Goal: Find specific page/section: Find specific page/section

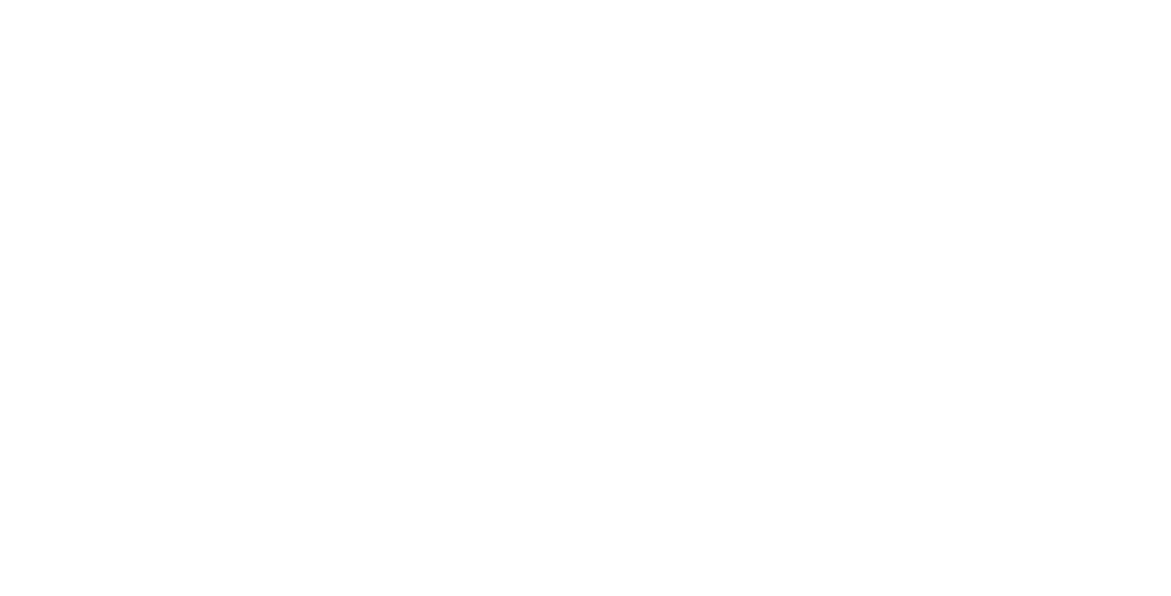
select select "Song"
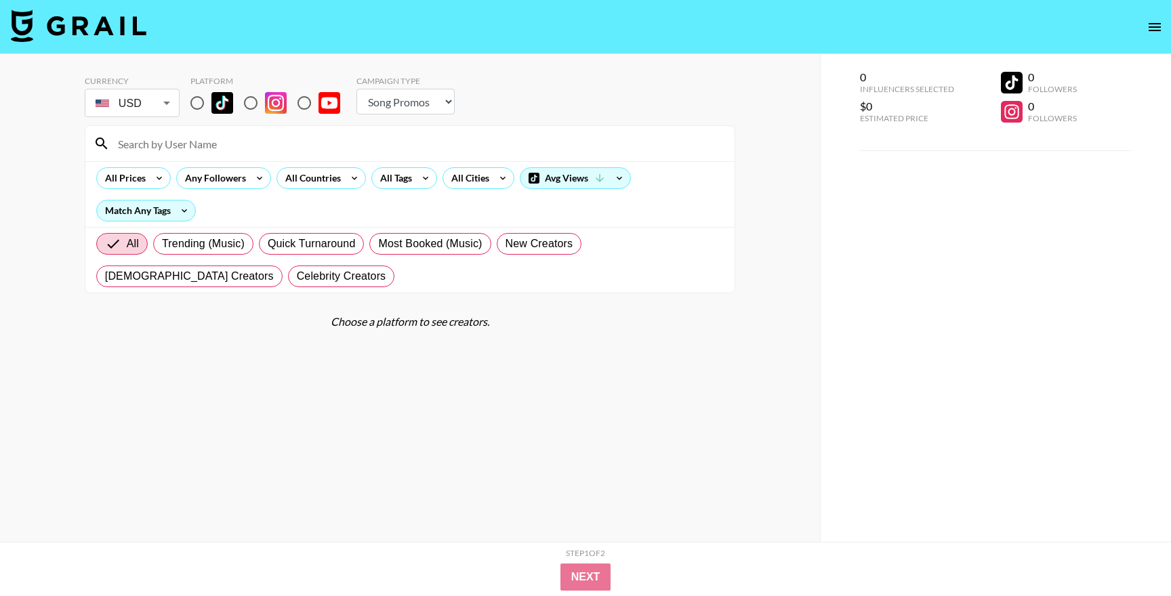
click at [316, 144] on input at bounding box center [418, 144] width 617 height 22
click at [283, 150] on input at bounding box center [418, 144] width 617 height 22
paste input "dominikocallaghan"
type input "dominikocallaghan"
click at [250, 104] on input "radio" at bounding box center [251, 103] width 28 height 28
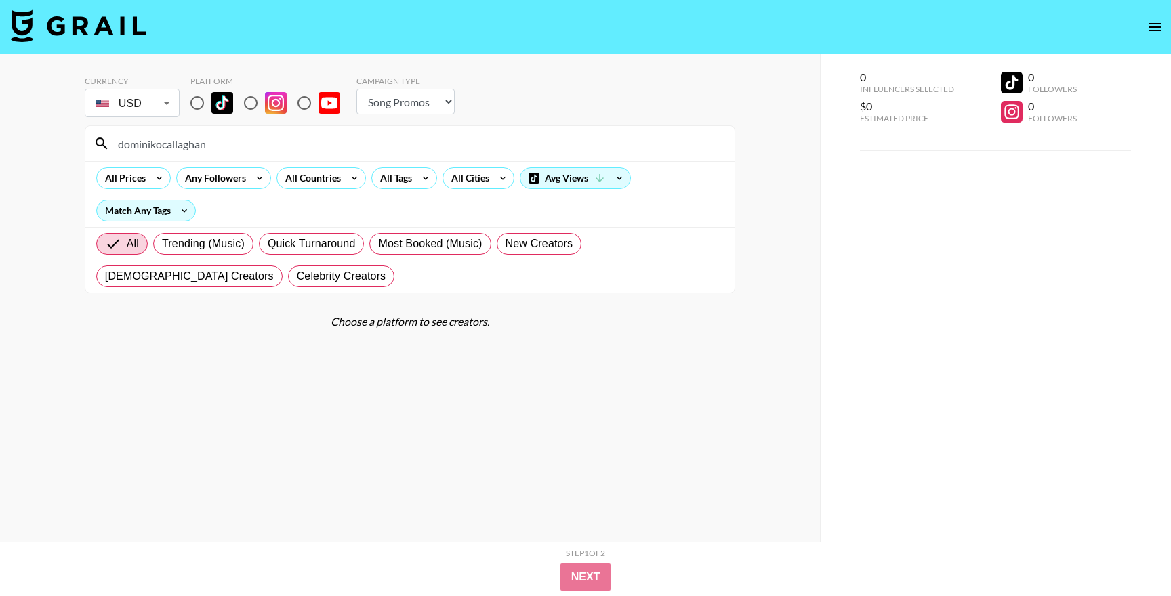
radio input "true"
click at [281, 152] on input "dominikocallaghan" at bounding box center [418, 144] width 617 height 22
click at [103, 145] on icon at bounding box center [102, 144] width 12 height 12
click at [390, 147] on input "dominikocallaghan" at bounding box center [418, 144] width 617 height 22
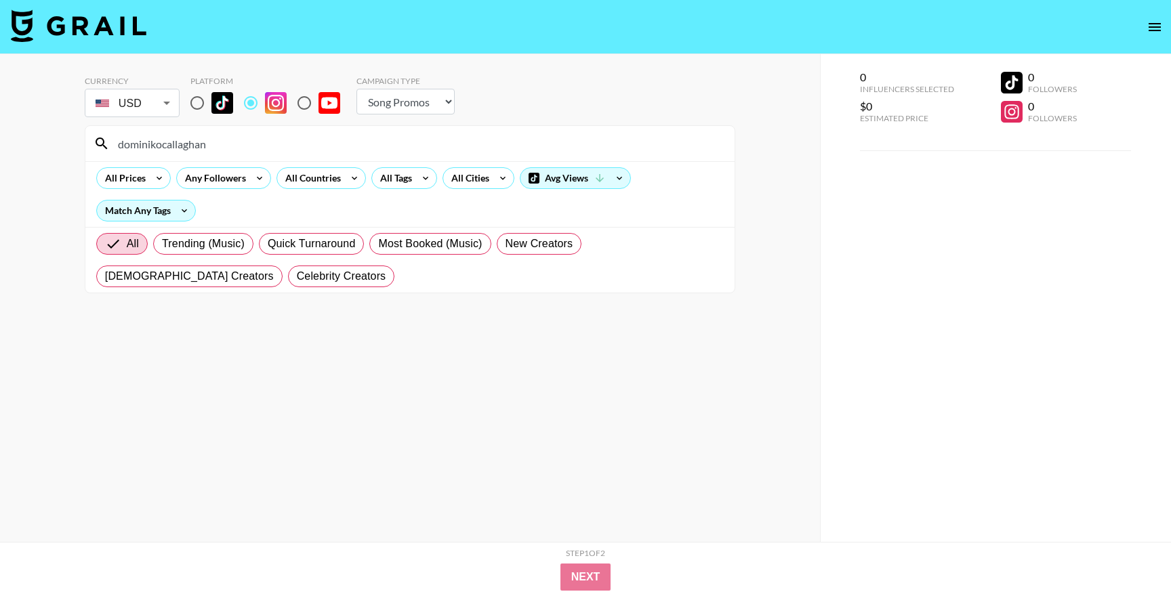
click at [390, 147] on input "dominikocallaghan" at bounding box center [418, 144] width 617 height 22
